Goal: Task Accomplishment & Management: Manage account settings

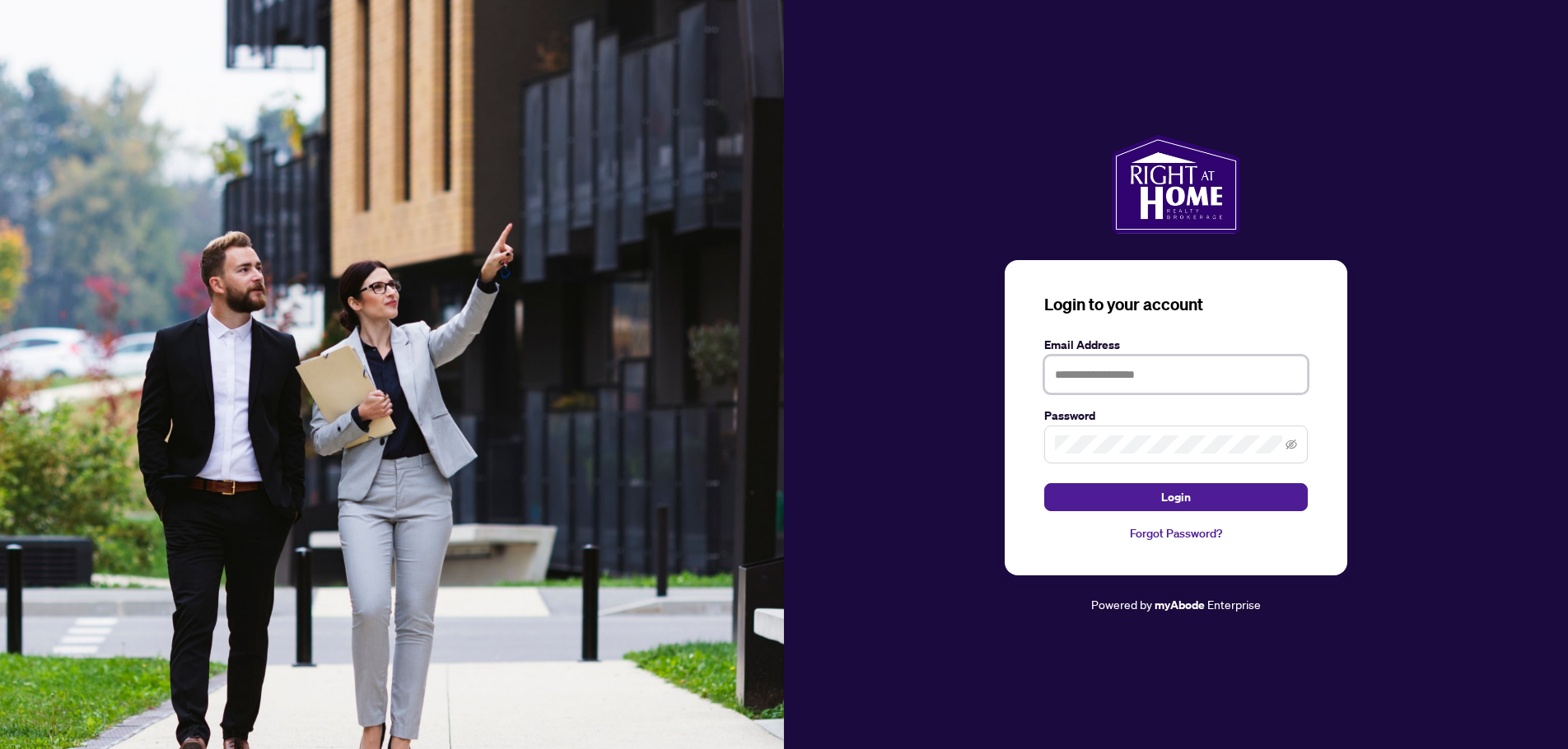
click at [1172, 374] on input "text" at bounding box center [1176, 374] width 263 height 38
type input "**********"
click at [1113, 499] on button "Login" at bounding box center [1176, 496] width 263 height 28
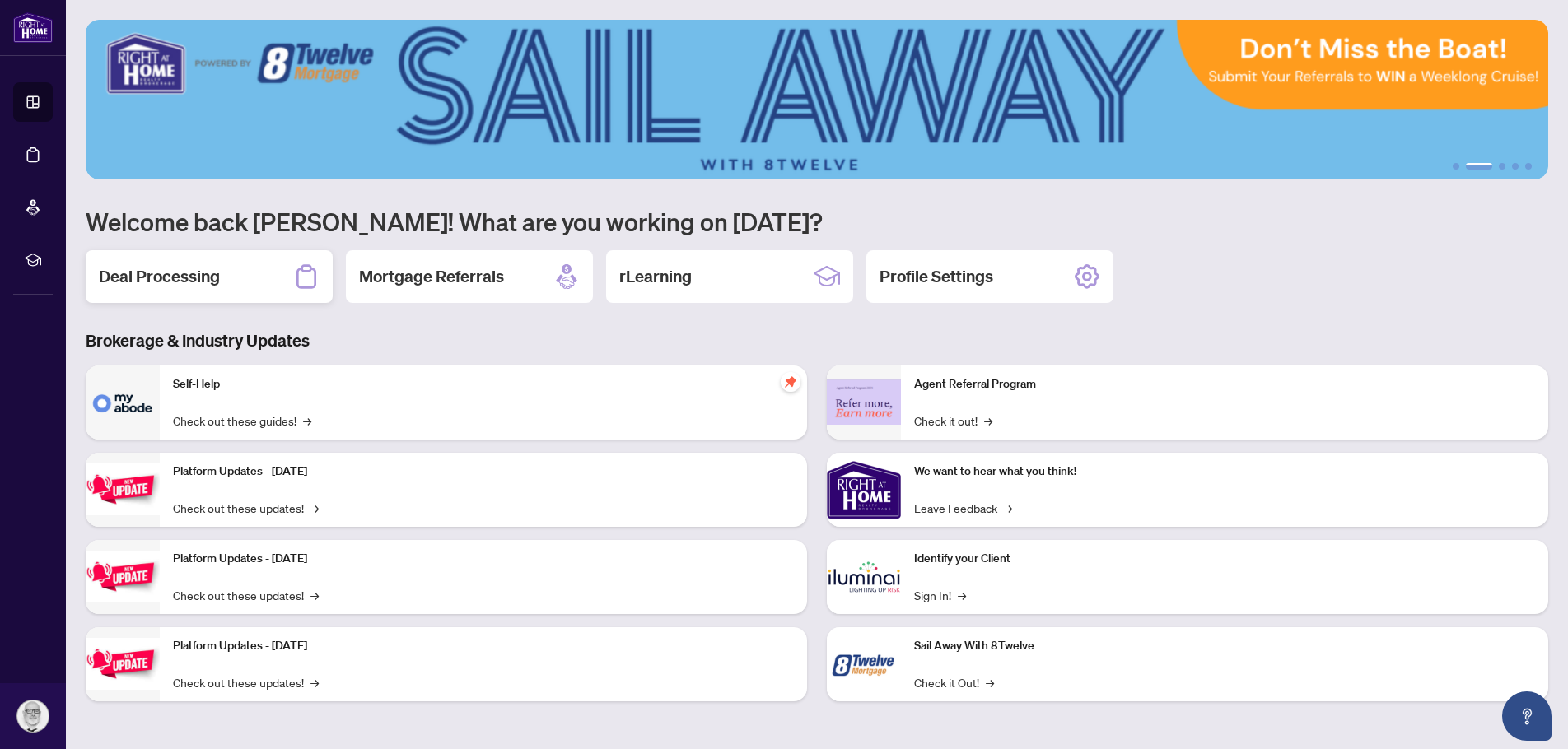
click at [206, 275] on h2 "Deal Processing" at bounding box center [159, 277] width 122 height 23
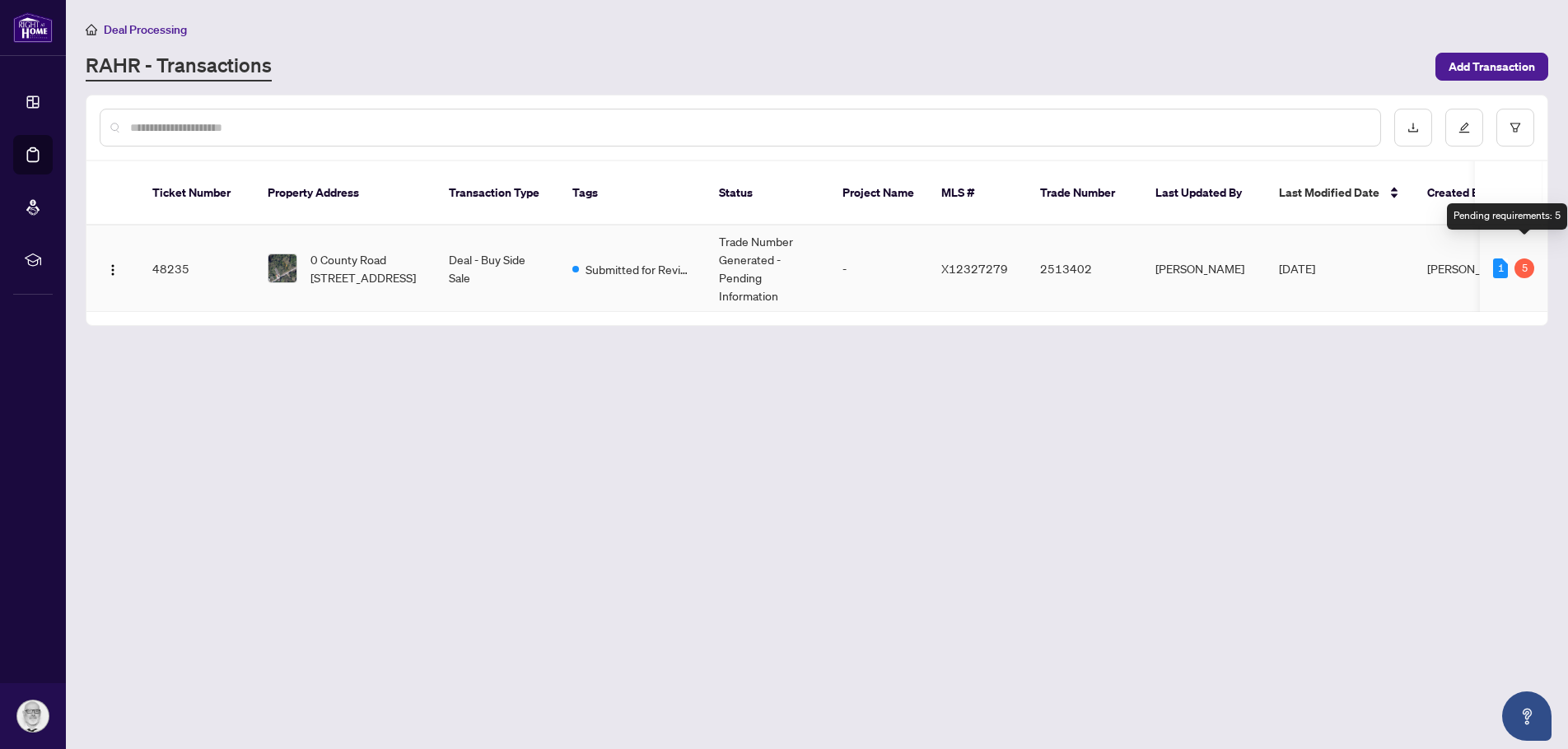
click at [1522, 258] on div "5" at bounding box center [1524, 268] width 19 height 19
click at [1498, 258] on div "1" at bounding box center [1500, 268] width 14 height 19
click at [337, 251] on span "0 County Road [STREET_ADDRESS]" at bounding box center [366, 269] width 112 height 37
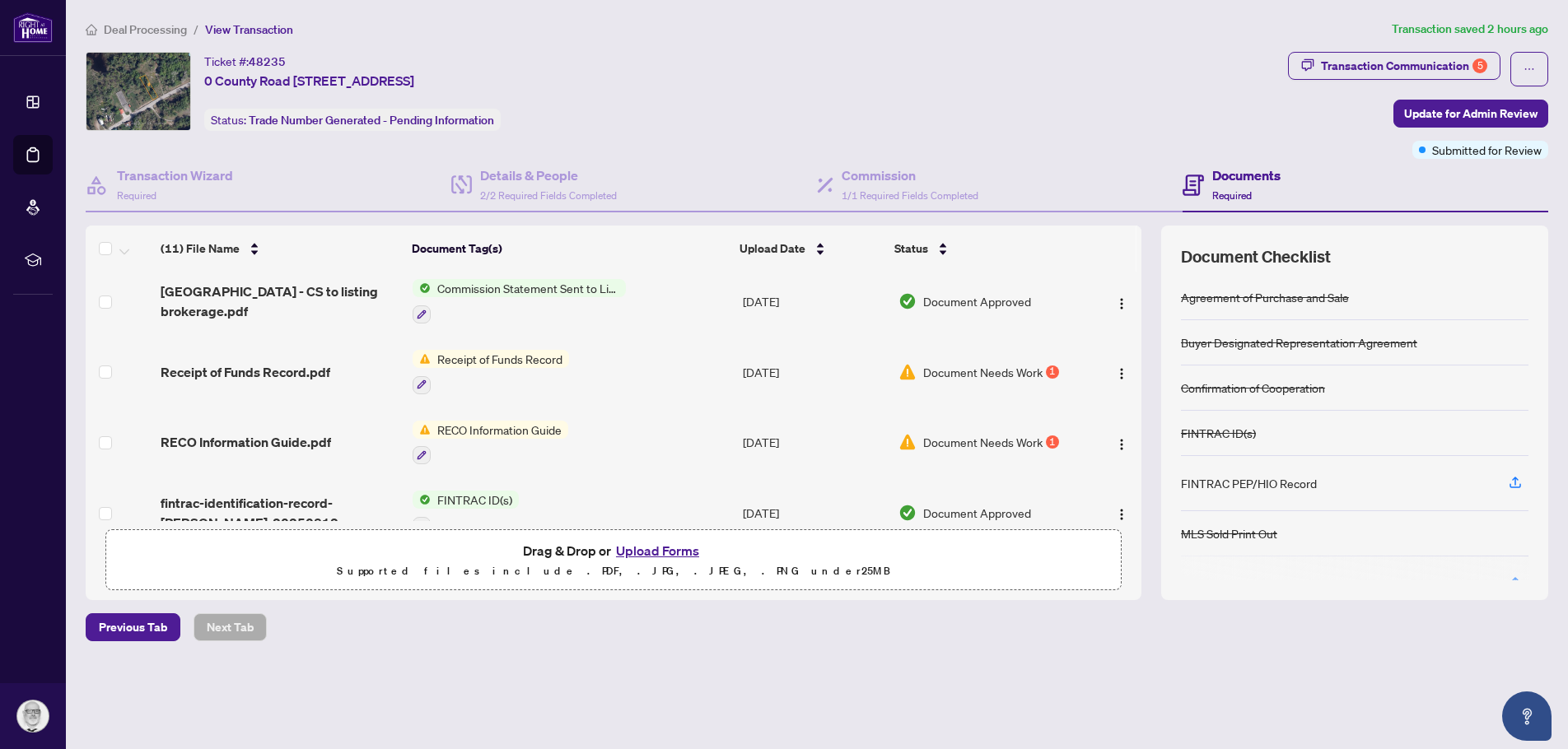
scroll to position [165, 0]
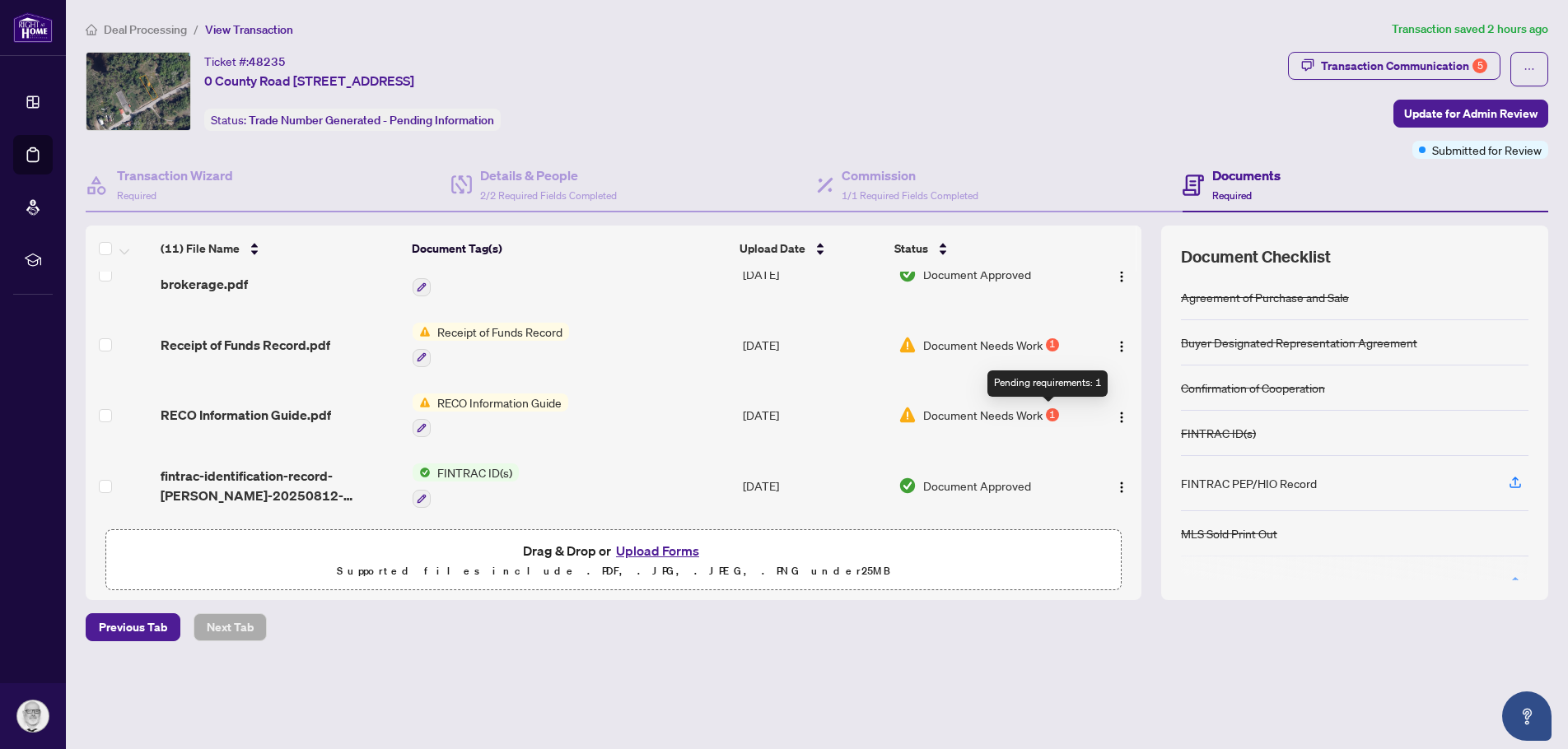
click at [1049, 414] on div "1" at bounding box center [1053, 415] width 14 height 13
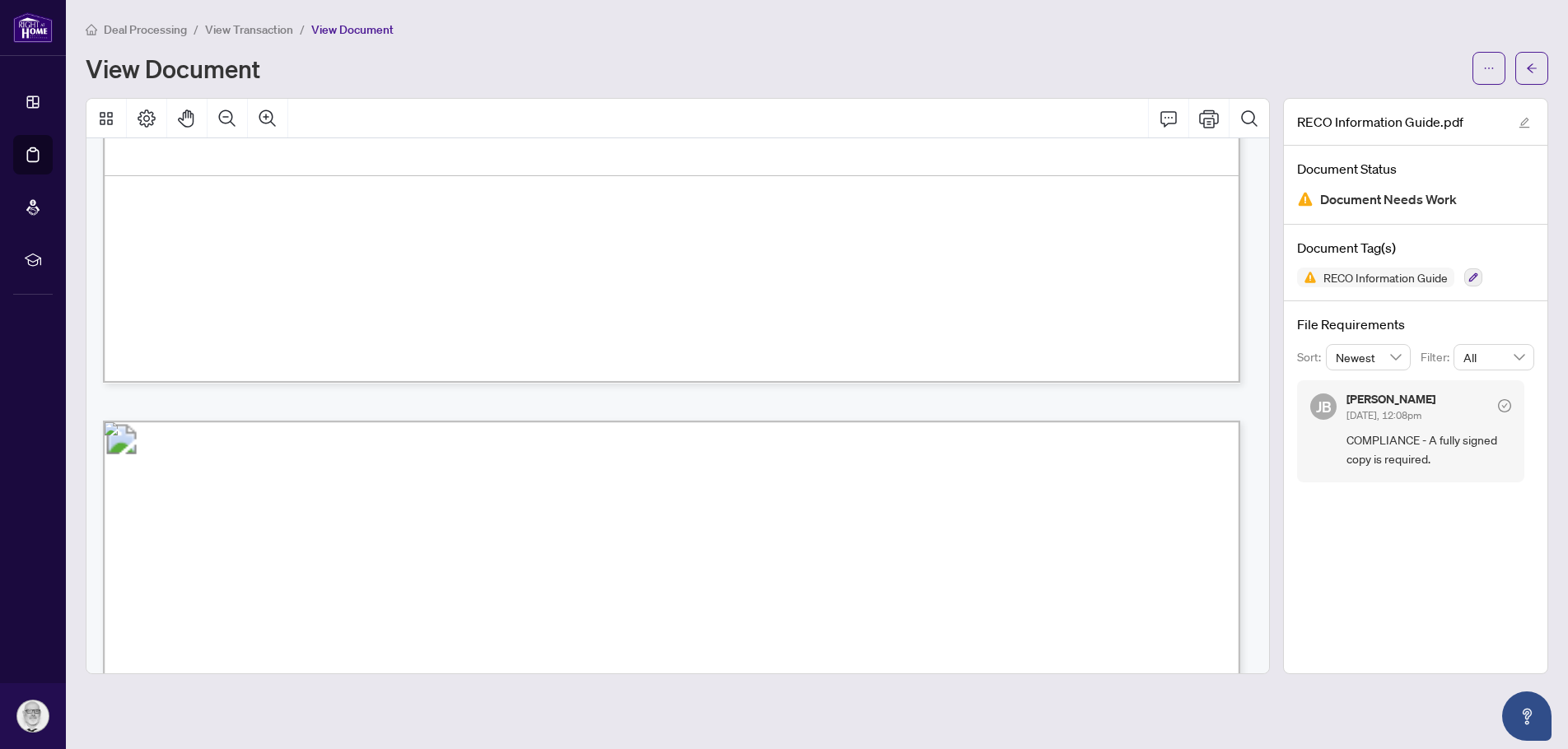
scroll to position [17258, 0]
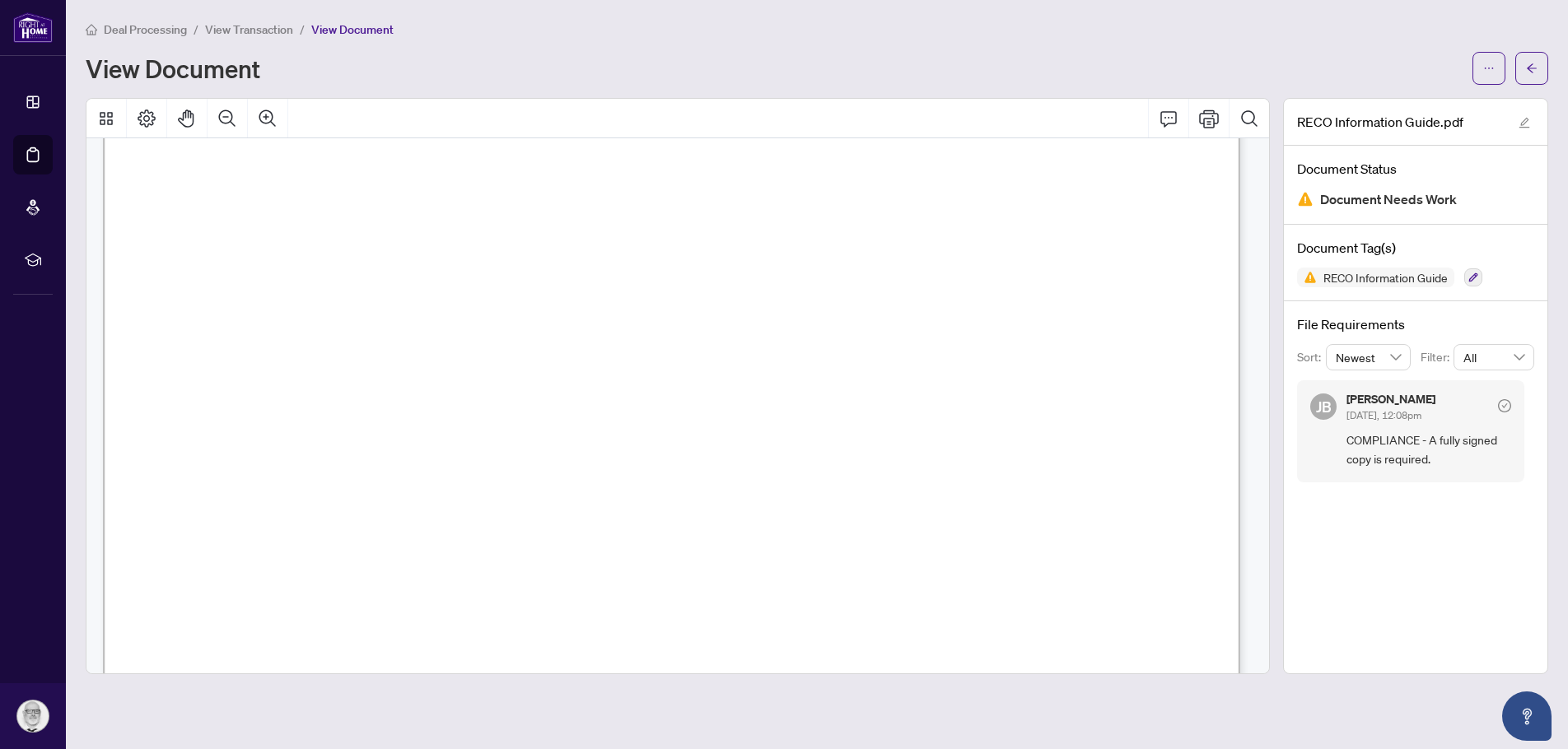
click at [349, 27] on span "View Document" at bounding box center [352, 29] width 82 height 14
click at [346, 29] on span "View Document" at bounding box center [352, 29] width 82 height 14
click at [269, 33] on span "View Transaction" at bounding box center [249, 29] width 88 height 14
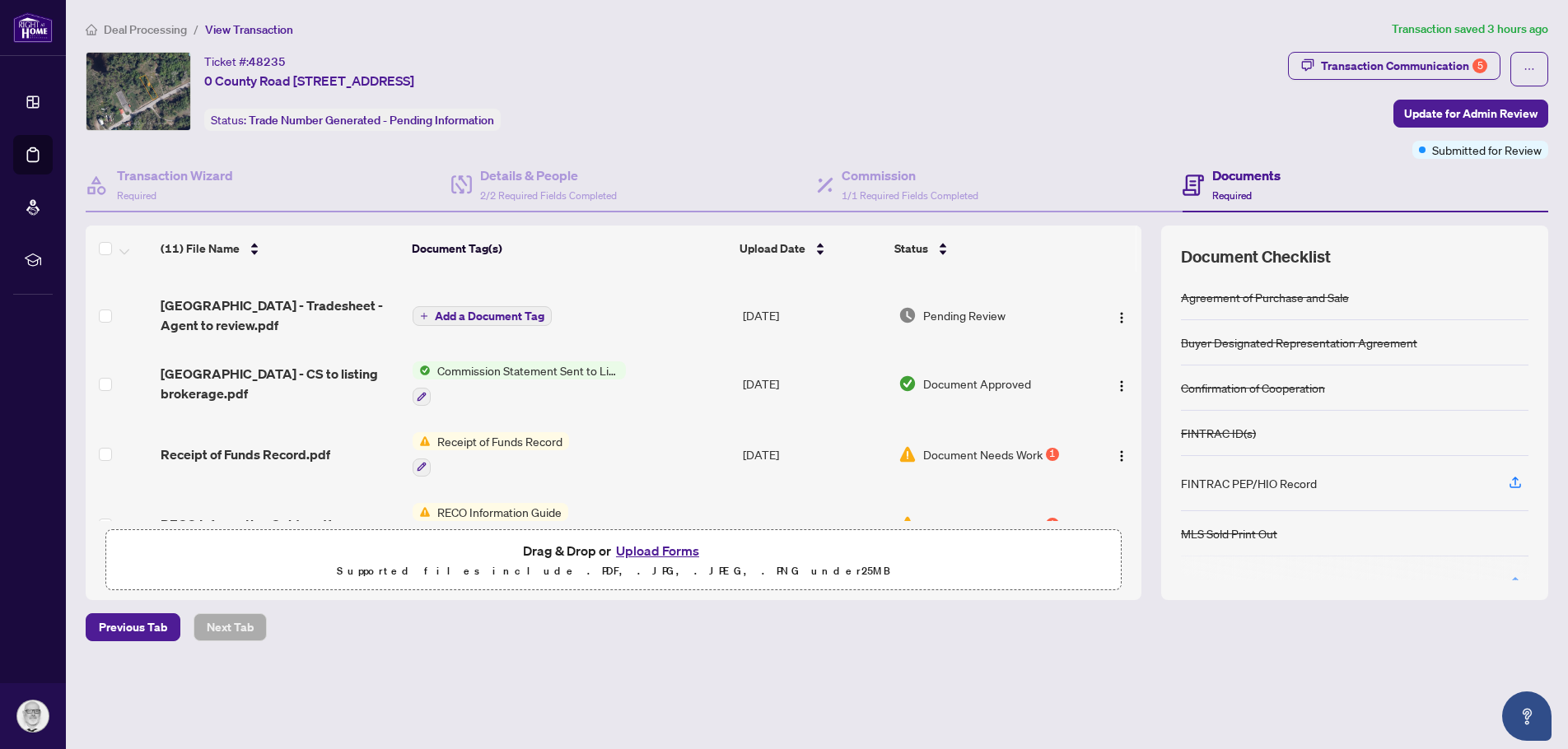
scroll to position [82, 0]
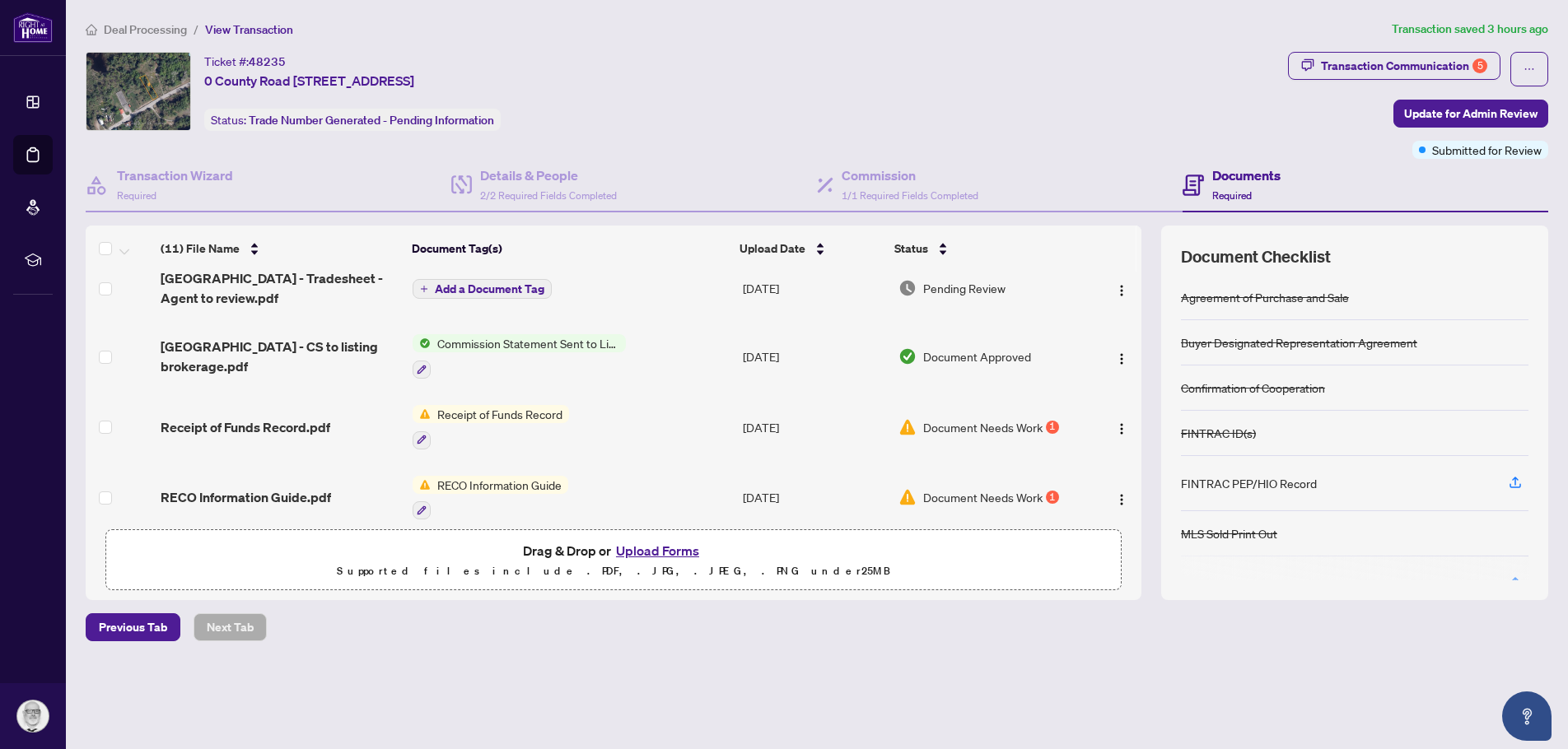
click at [498, 414] on span "Receipt of Funds Record" at bounding box center [500, 414] width 138 height 18
click at [960, 423] on span "Document Needs Work" at bounding box center [983, 427] width 120 height 18
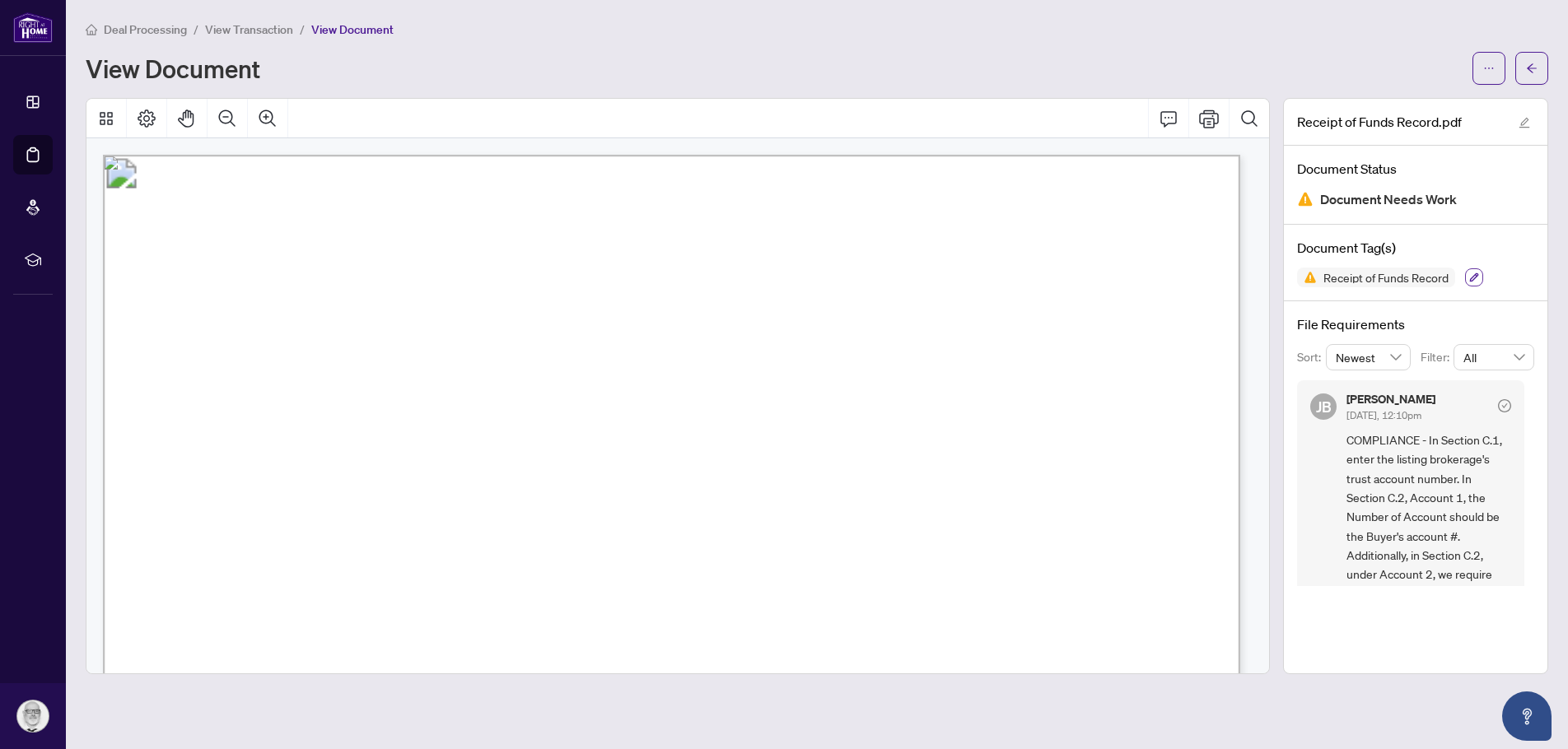
click at [1470, 278] on icon "button" at bounding box center [1473, 278] width 10 height 10
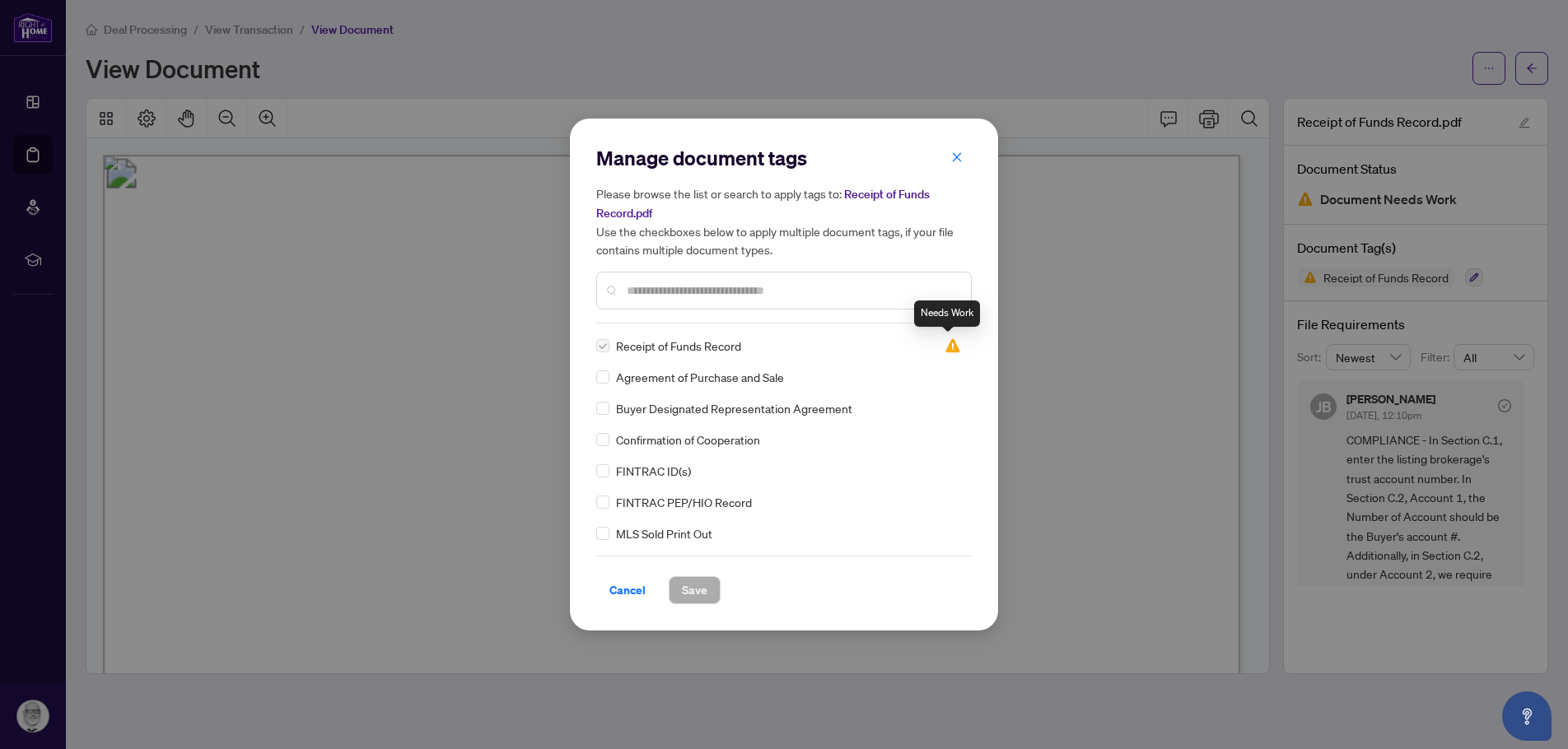
click at [946, 348] on img at bounding box center [953, 345] width 16 height 16
click at [947, 347] on img at bounding box center [953, 345] width 16 height 16
click at [623, 589] on span "Cancel" at bounding box center [628, 590] width 37 height 26
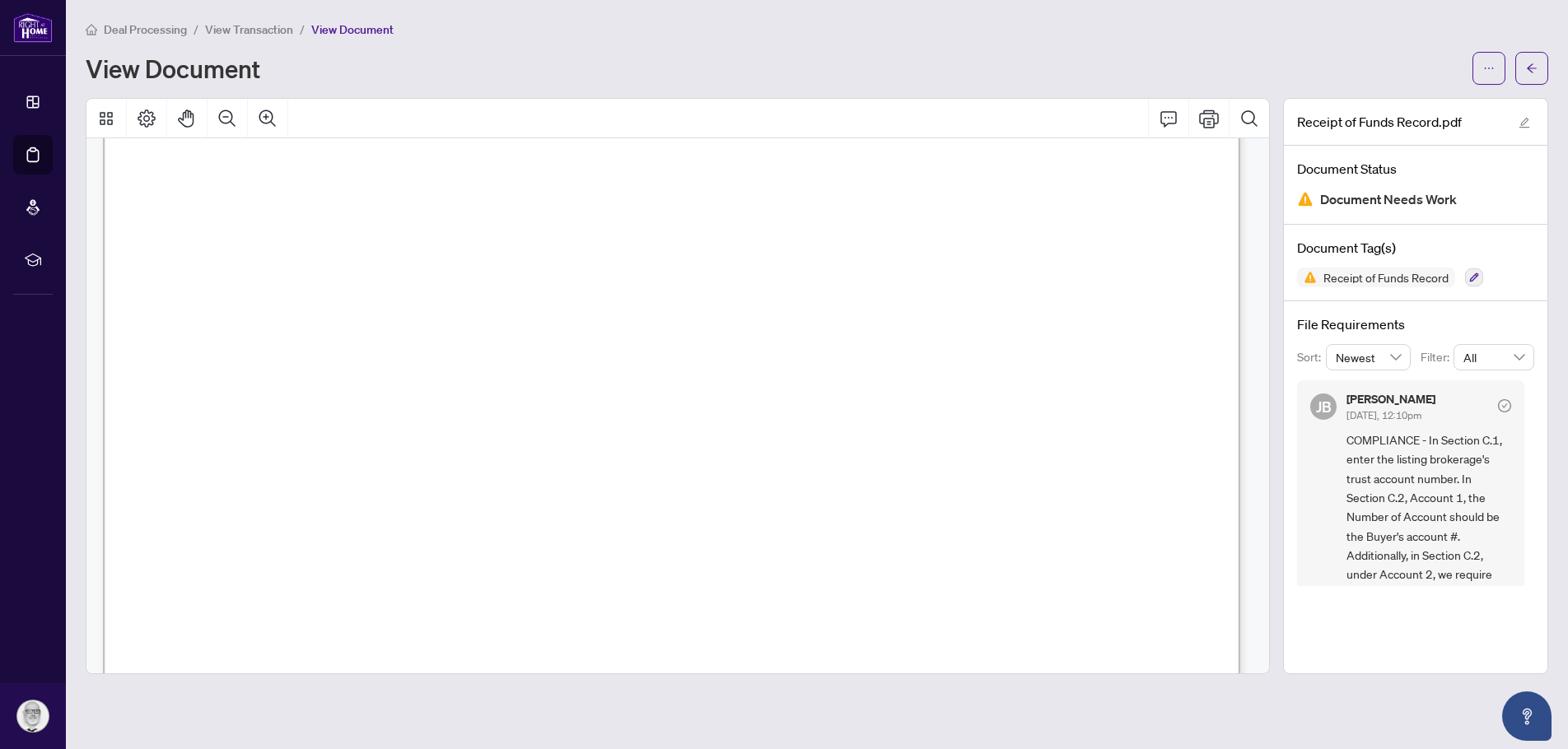
scroll to position [330, 0]
click at [356, 357] on span "Date of receipt of funds:" at bounding box center [277, 361] width 158 height 21
click at [356, 351] on span "Date of receipt of funds:" at bounding box center [277, 361] width 158 height 21
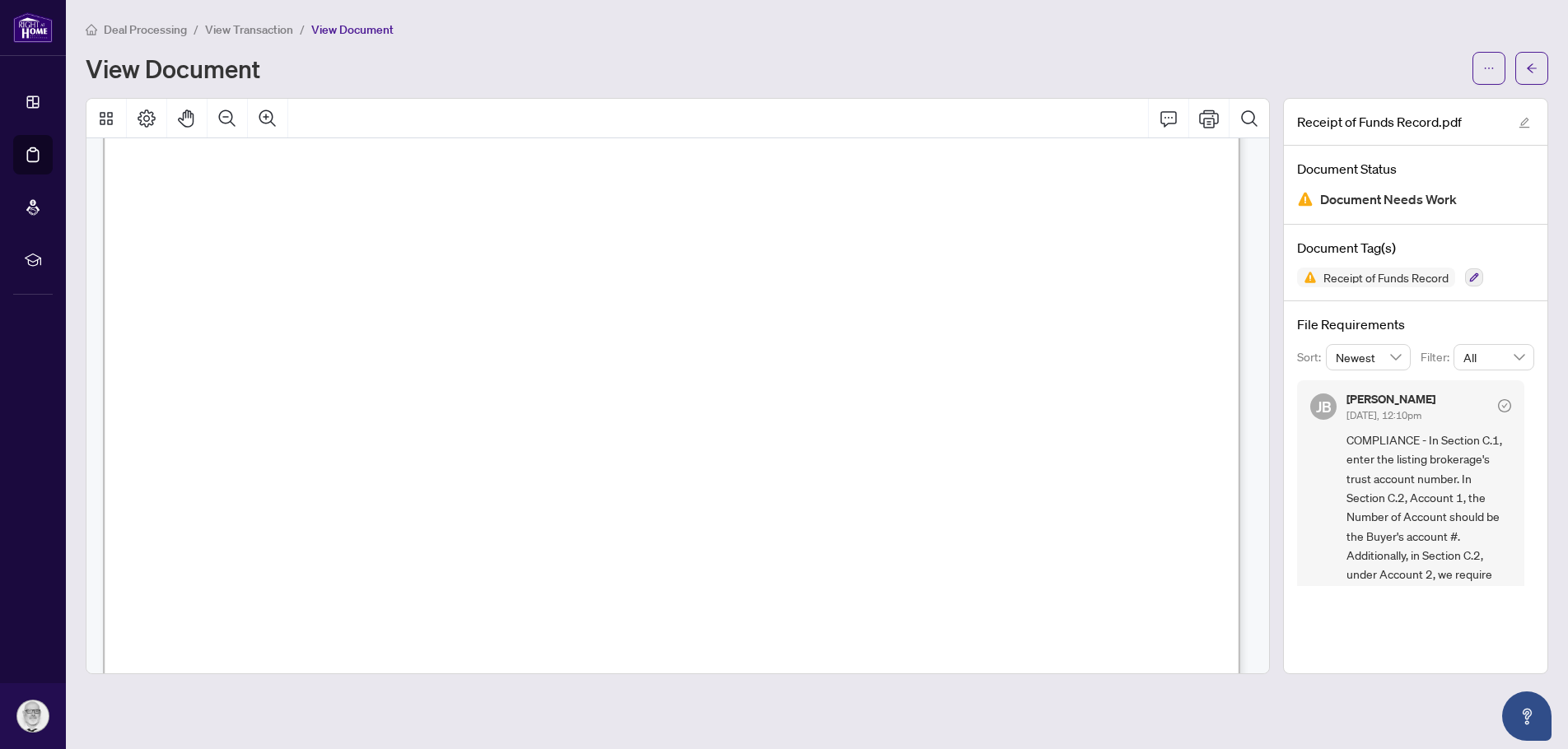
click at [356, 351] on span "Date of receipt of funds:" at bounding box center [277, 361] width 158 height 21
click at [356, 358] on span "Date of receipt of funds:" at bounding box center [277, 361] width 158 height 21
click at [411, 364] on span "." at bounding box center [410, 365] width 2 height 2
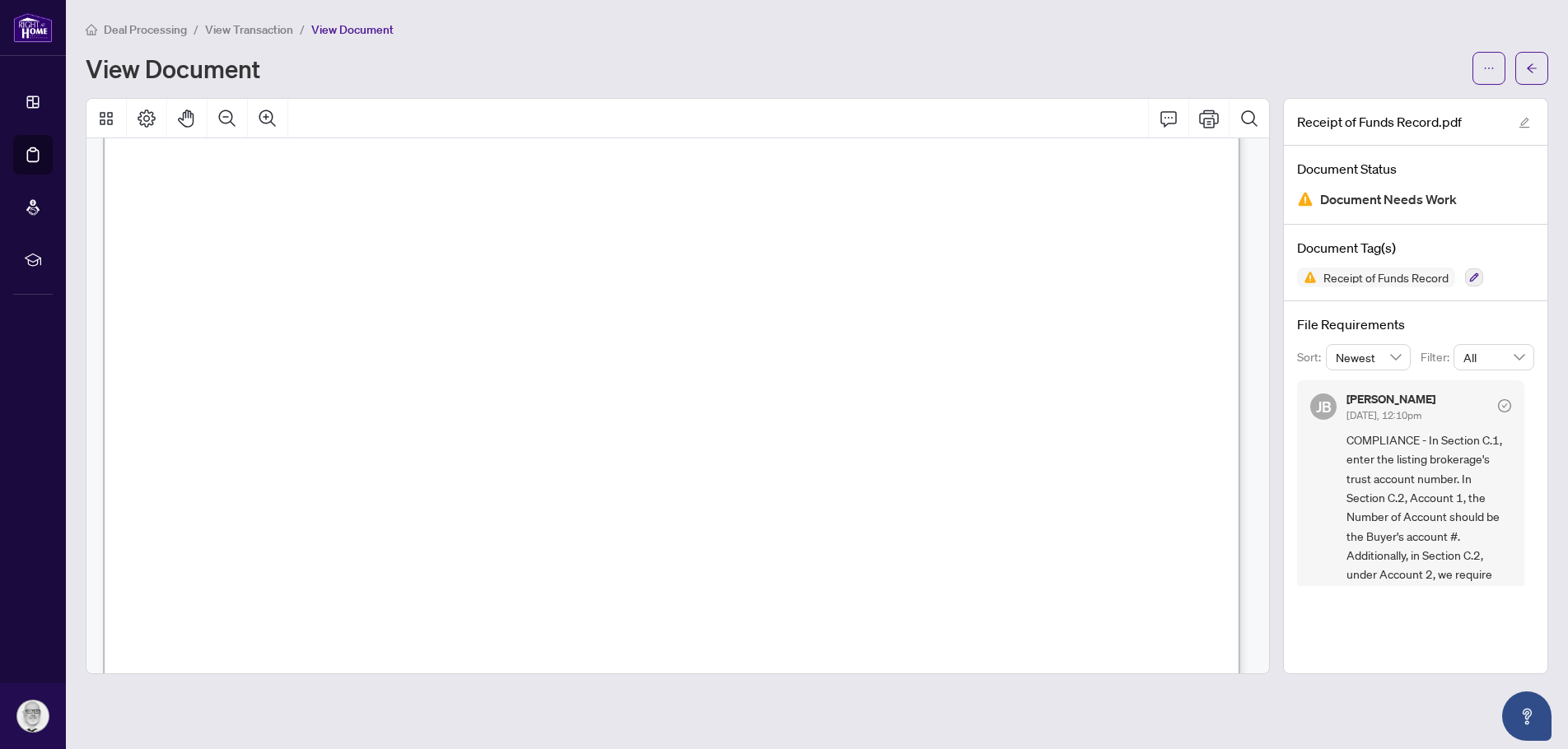
click at [411, 364] on span "." at bounding box center [410, 365] width 2 height 2
click at [356, 362] on span "Date of receipt of funds:" at bounding box center [277, 361] width 158 height 21
click at [356, 353] on span "Date of receipt of funds:" at bounding box center [277, 361] width 158 height 21
drag, startPoint x: 817, startPoint y: 403, endPoint x: 689, endPoint y: 403, distance: 128.0
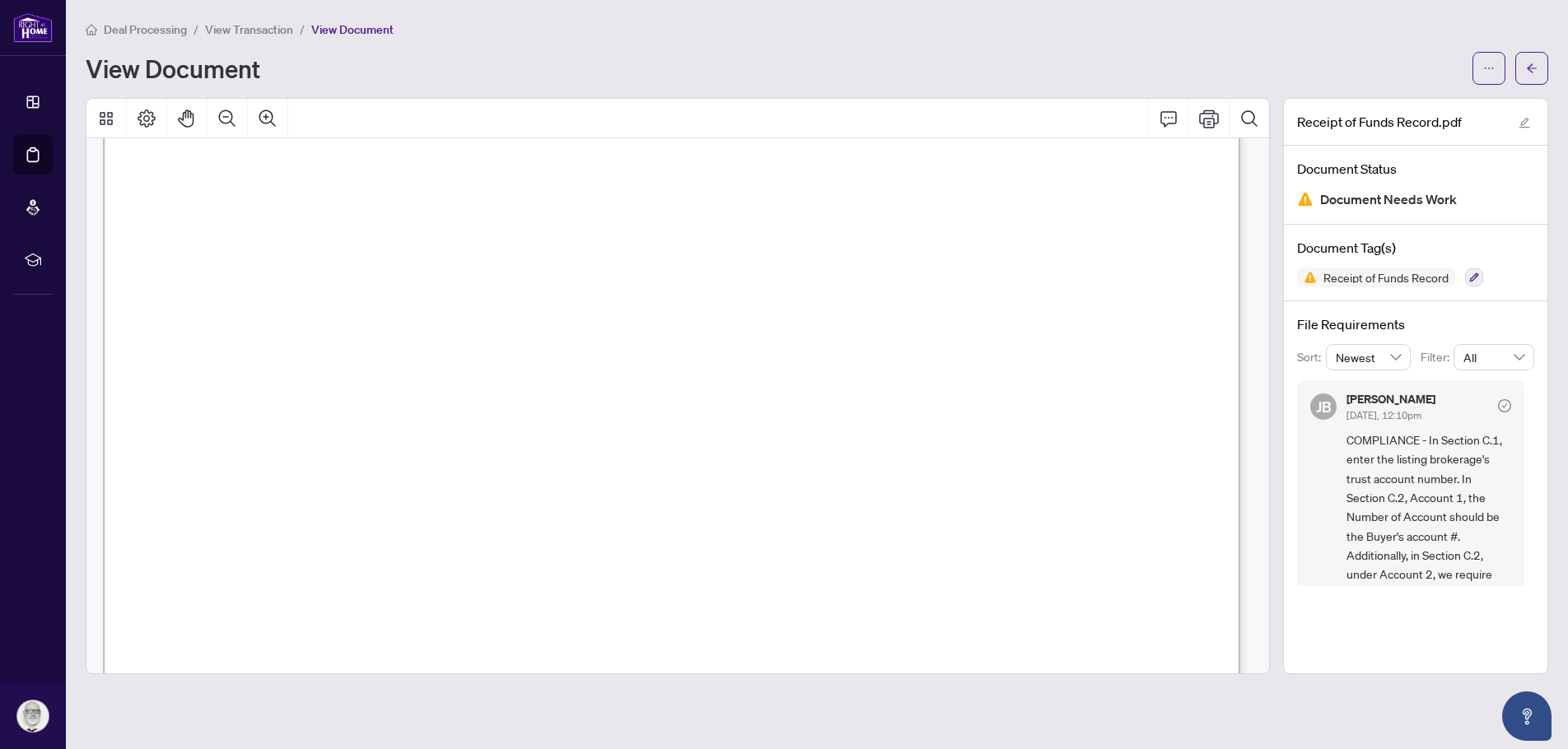
click at [689, 403] on span "[PERSON_NAME]" at bounding box center [712, 405] width 122 height 18
click at [403, 408] on span "4" at bounding box center [397, 415] width 11 height 13
click at [403, 409] on span "4" at bounding box center [397, 415] width 11 height 13
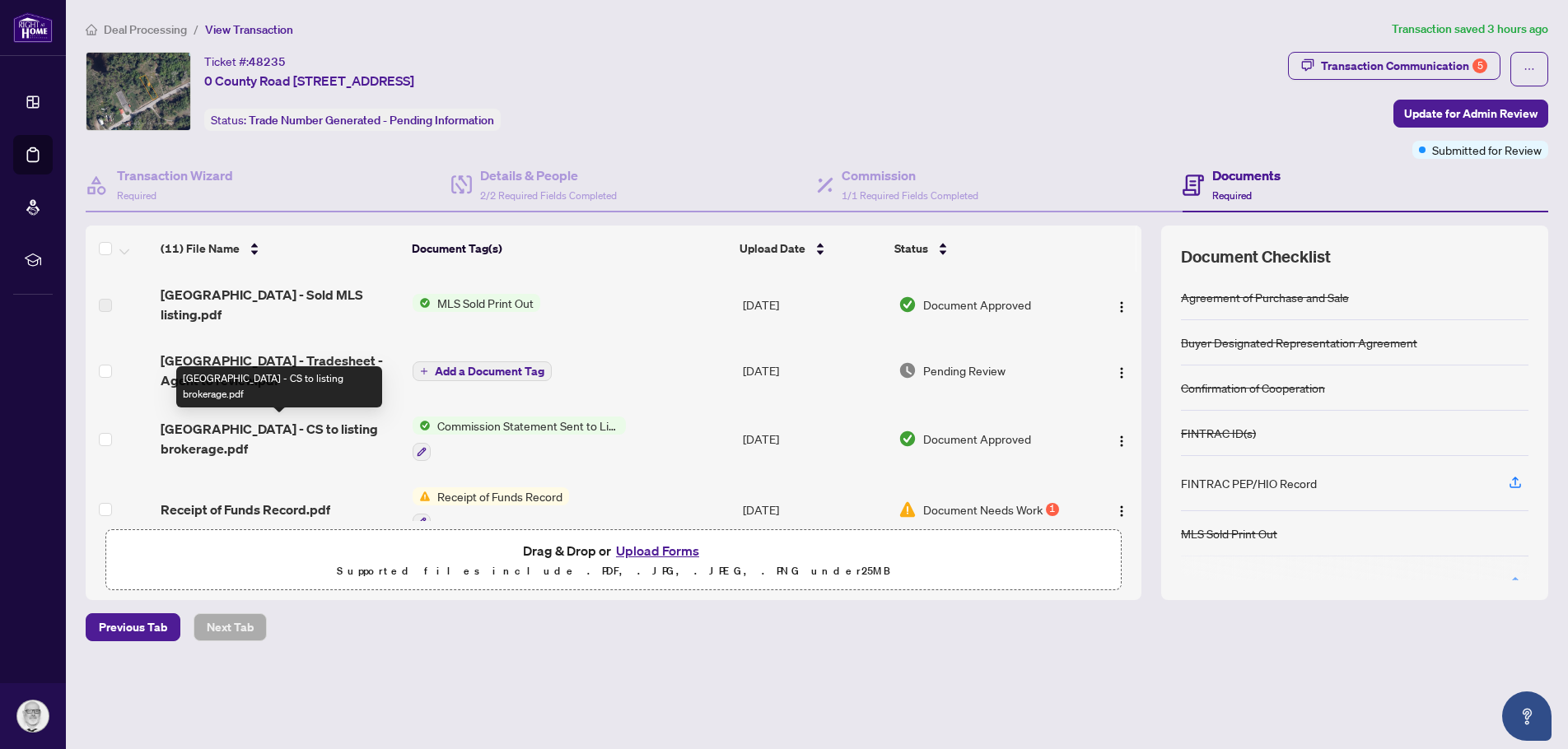
scroll to position [82, 0]
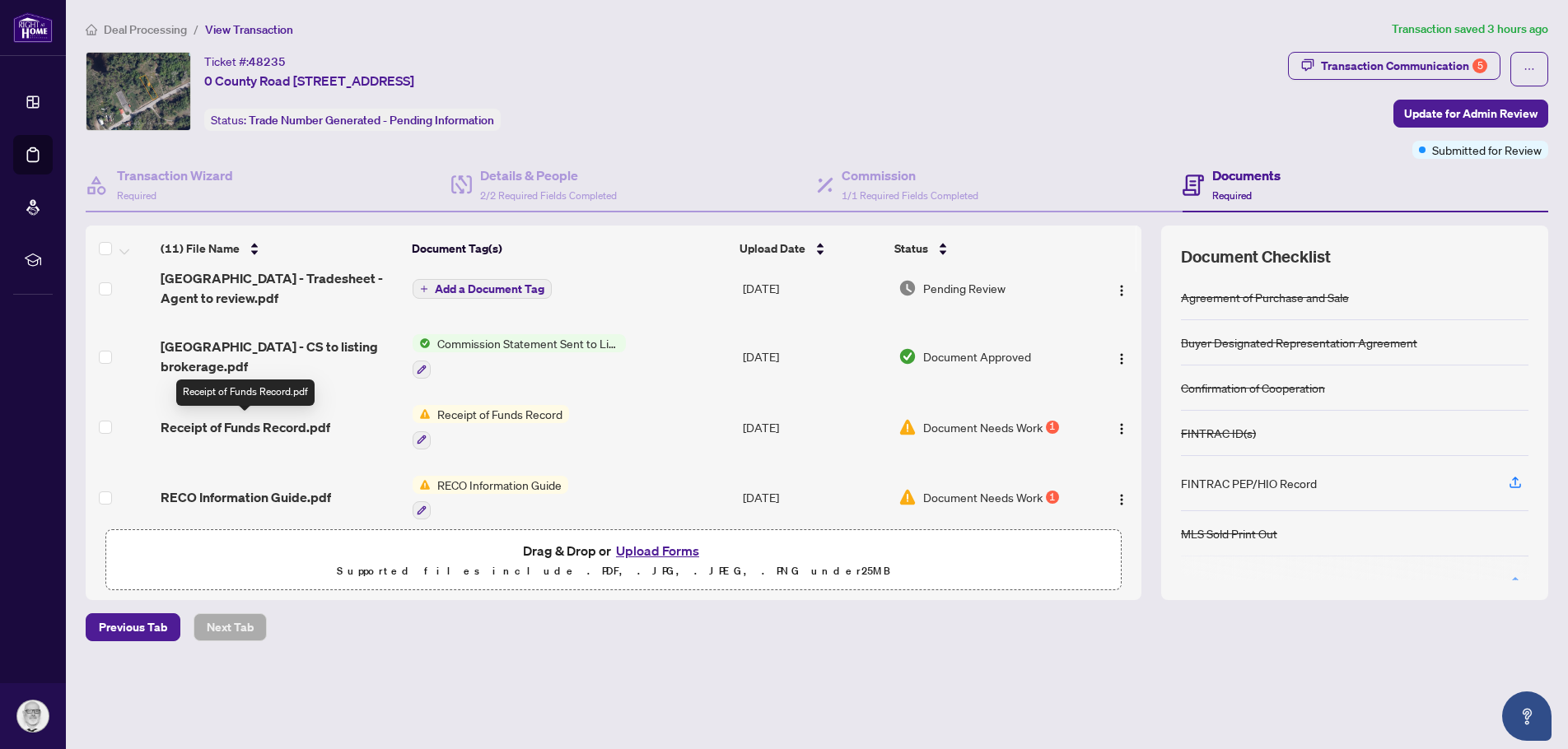
click at [210, 419] on span "Receipt of Funds Record.pdf" at bounding box center [246, 427] width 170 height 19
